Goal: Information Seeking & Learning: Find specific fact

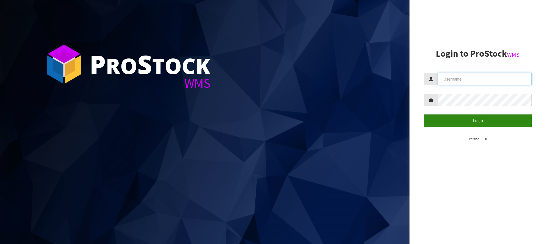
type input "[PERSON_NAME][EMAIL_ADDRESS][DOMAIN_NAME]"
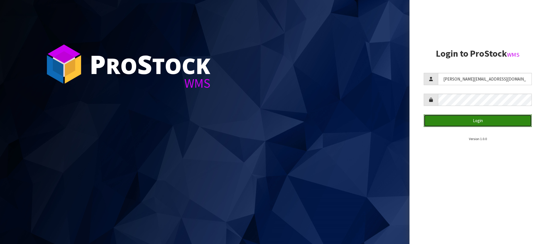
click at [470, 118] on button "Login" at bounding box center [478, 120] width 108 height 12
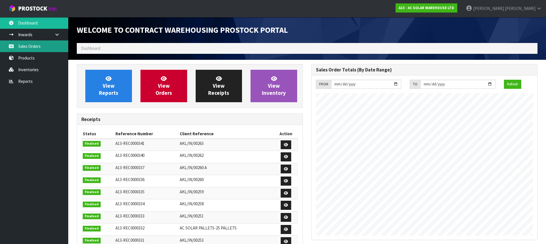
scroll to position [328, 235]
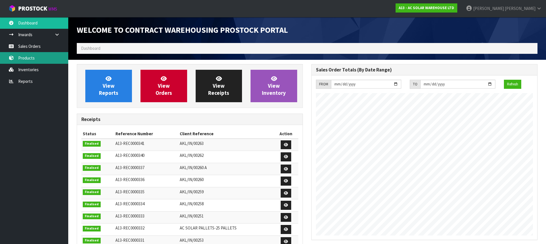
click at [31, 58] on link "Products" at bounding box center [34, 58] width 68 height 12
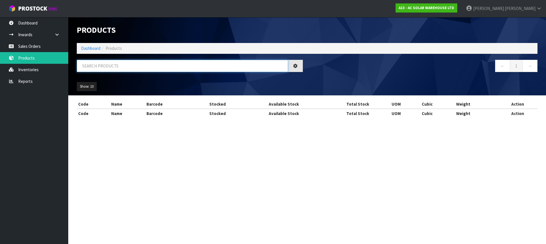
click at [127, 67] on input "text" at bounding box center [182, 66] width 211 height 12
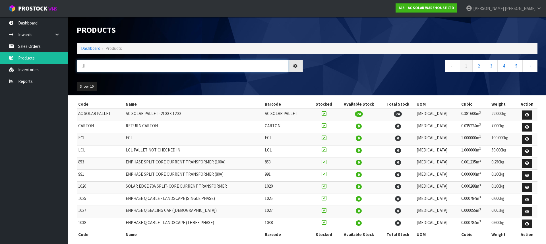
type input "J"
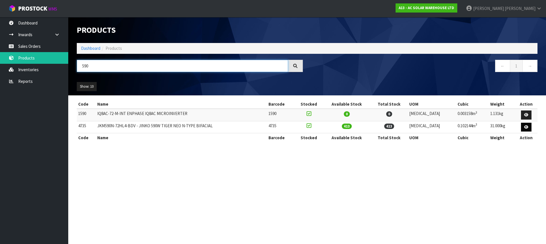
type input "590"
click at [525, 127] on icon at bounding box center [526, 127] width 4 height 4
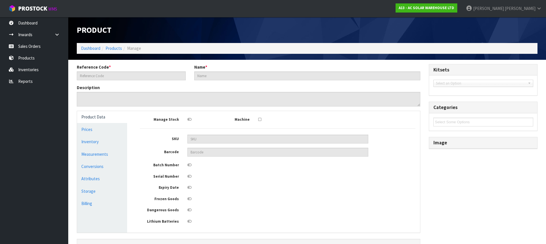
type input "4735"
type input "JKM590N-72HL4-BDV - JINKO 590W TIGER NEO N-TYPE BIFACIAL"
click at [88, 168] on link "Conversions" at bounding box center [102, 166] width 50 height 12
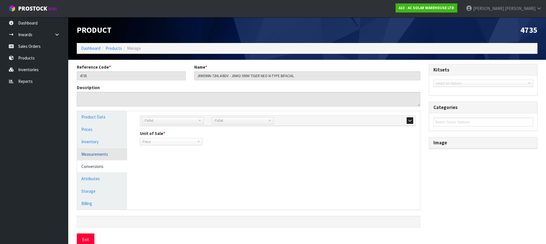
click at [90, 153] on link "Measurements" at bounding box center [102, 154] width 50 height 12
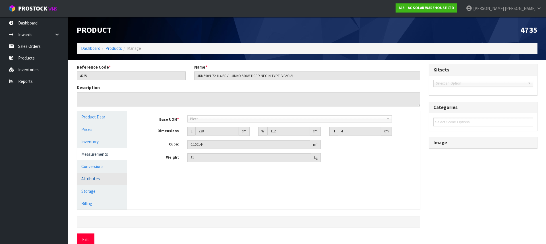
click at [93, 173] on link "Attributes" at bounding box center [102, 179] width 50 height 12
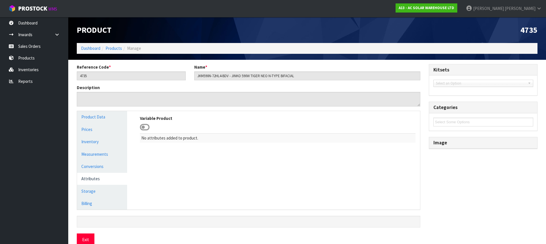
click at [94, 160] on ul "Product Data Prices Inventory Measurements Conversions Attributes Storage Billi…" at bounding box center [102, 160] width 50 height 98
click at [95, 153] on link "Measurements" at bounding box center [102, 154] width 50 height 12
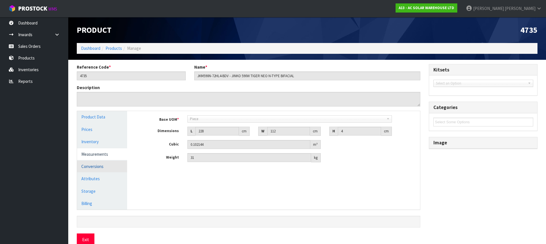
click at [95, 164] on link "Conversions" at bounding box center [102, 166] width 50 height 12
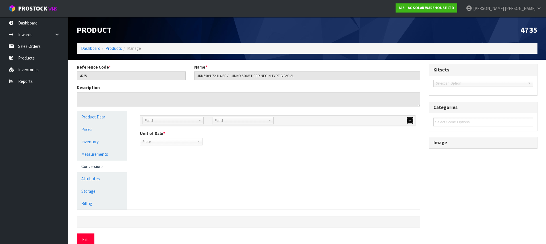
click at [408, 119] on button "button" at bounding box center [410, 120] width 7 height 7
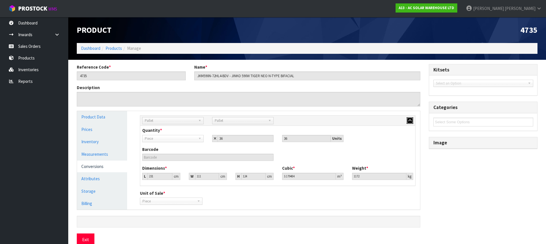
scroll to position [10, 0]
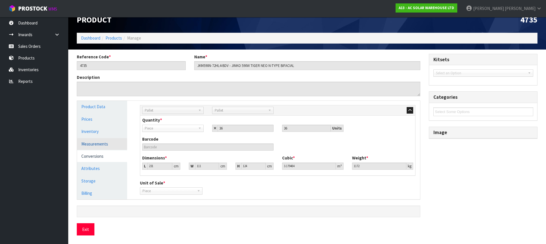
click at [93, 145] on link "Measurements" at bounding box center [102, 144] width 50 height 12
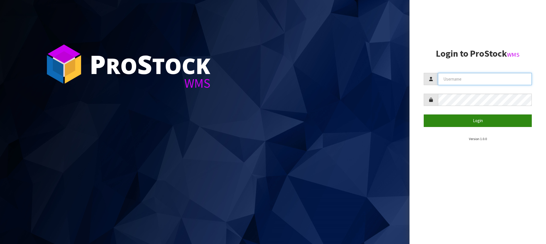
type input "[PERSON_NAME][EMAIL_ADDRESS][DOMAIN_NAME]"
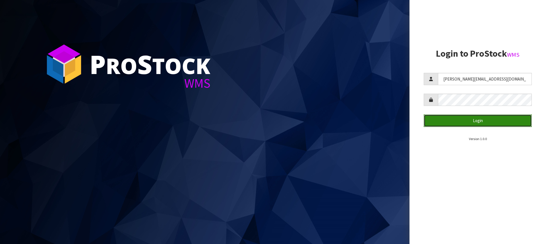
click at [485, 123] on button "Login" at bounding box center [478, 120] width 108 height 12
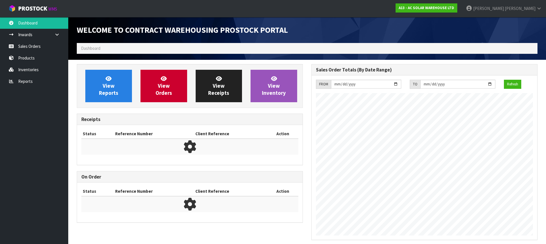
scroll to position [315, 235]
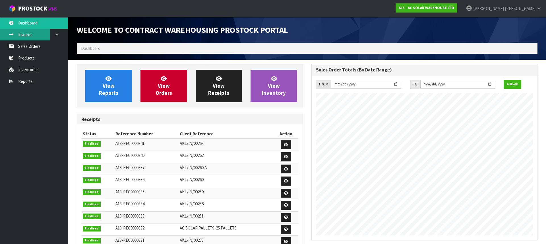
click at [34, 34] on link "Inwards" at bounding box center [34, 35] width 68 height 12
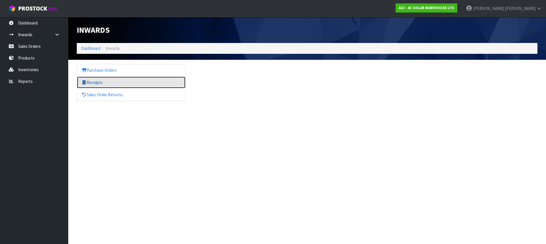
click at [109, 85] on link "Receipts" at bounding box center [131, 82] width 108 height 12
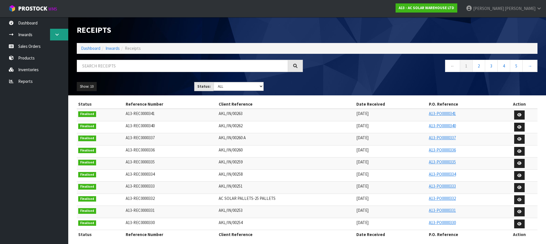
click at [62, 35] on link at bounding box center [59, 35] width 18 height 12
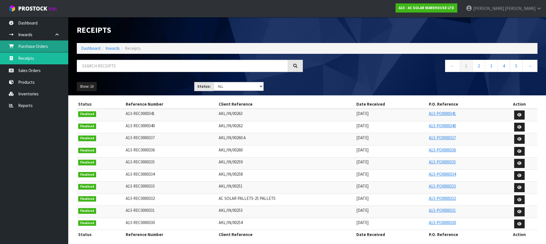
click at [39, 44] on link "Purchase Orders" at bounding box center [34, 46] width 68 height 12
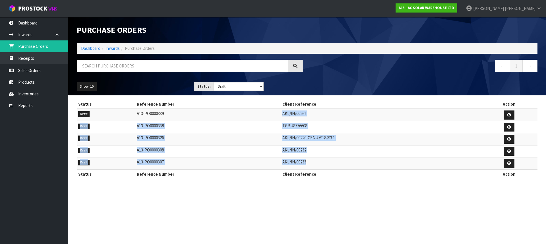
drag, startPoint x: 329, startPoint y: 163, endPoint x: 211, endPoint y: 106, distance: 131.1
click at [211, 106] on table "Status Reference Number Client Reference Action Draft A13-PO0000339 AKL/IN/0026…" at bounding box center [307, 139] width 461 height 79
click at [248, 131] on td "A13-PO0000338" at bounding box center [208, 127] width 146 height 12
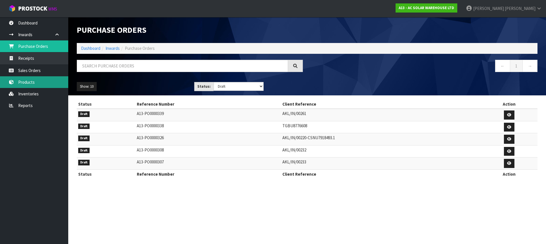
click at [24, 82] on link "Products" at bounding box center [34, 82] width 68 height 12
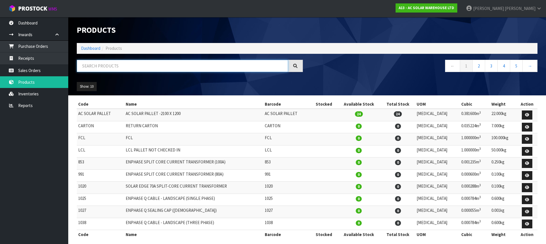
click at [139, 67] on input "text" at bounding box center [182, 66] width 211 height 12
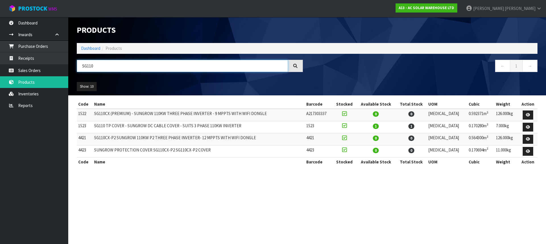
type input "SG110"
